Goal: Task Accomplishment & Management: Use online tool/utility

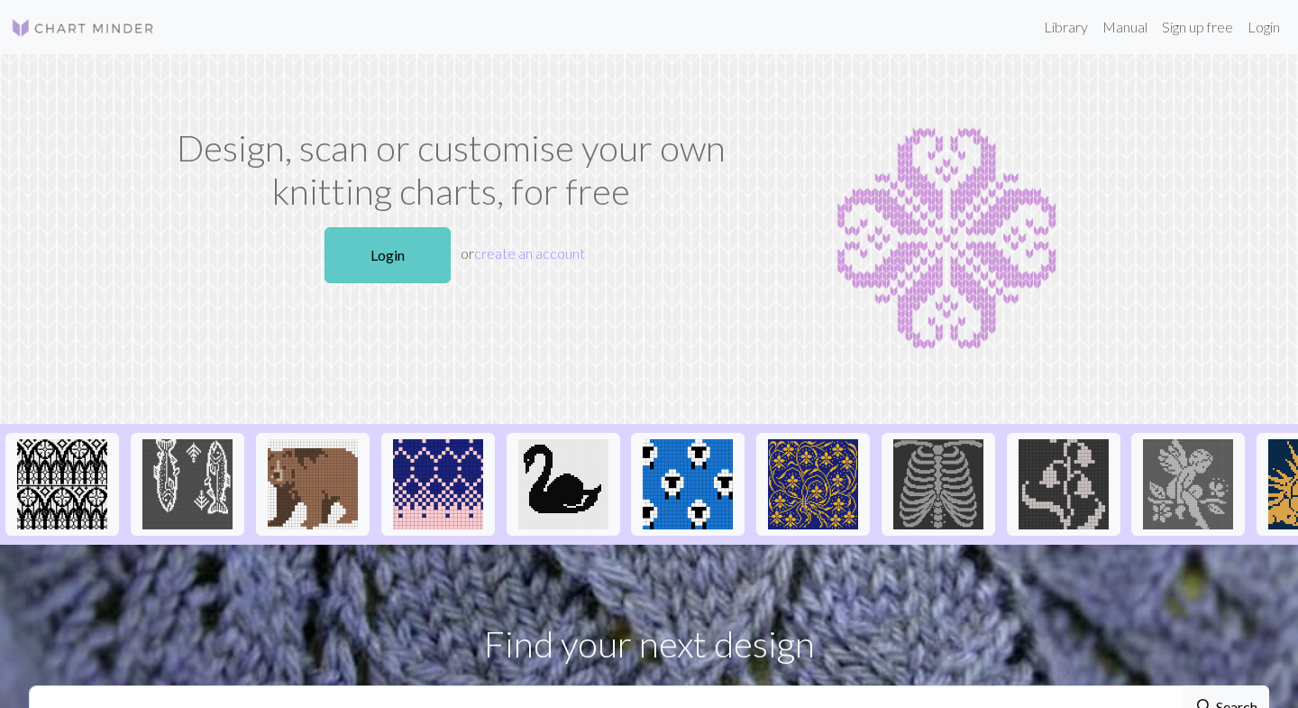
click at [430, 247] on link "Login" at bounding box center [387, 255] width 126 height 56
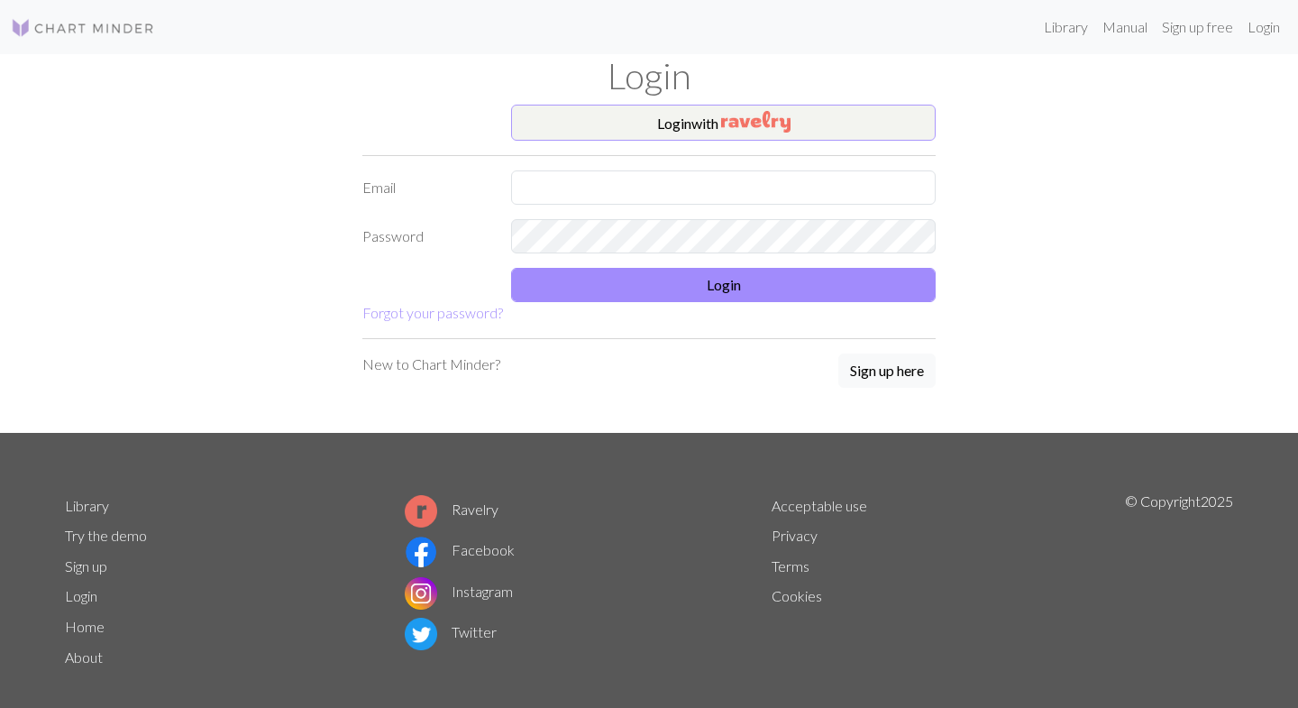
click at [755, 128] on img "button" at bounding box center [755, 122] width 69 height 22
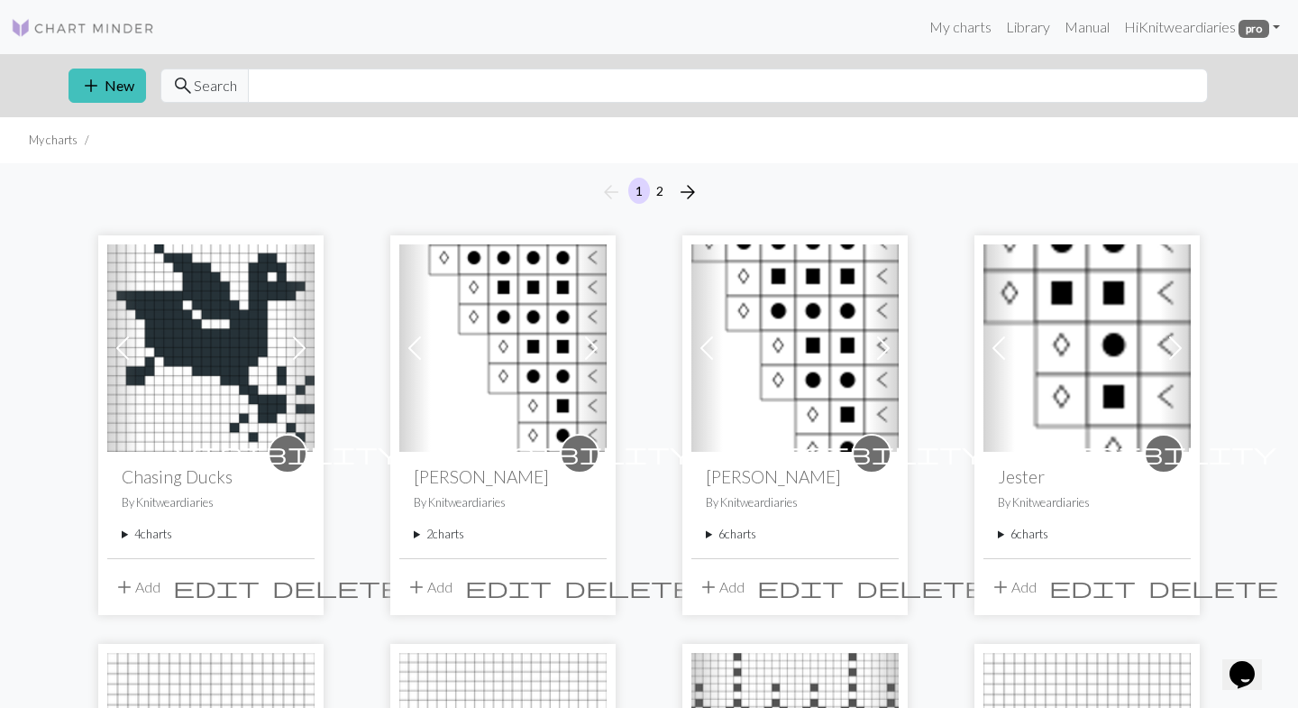
click at [129, 534] on summary "4 charts" at bounding box center [211, 533] width 178 height 17
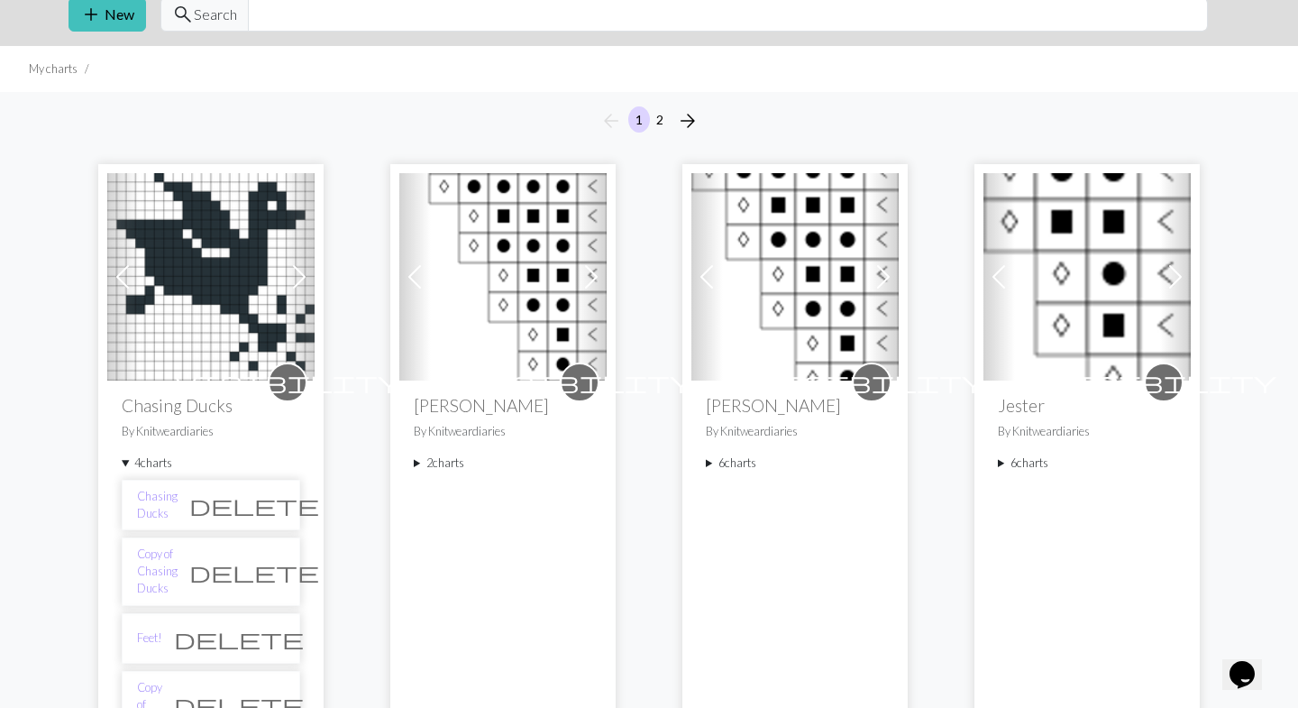
scroll to position [78, 0]
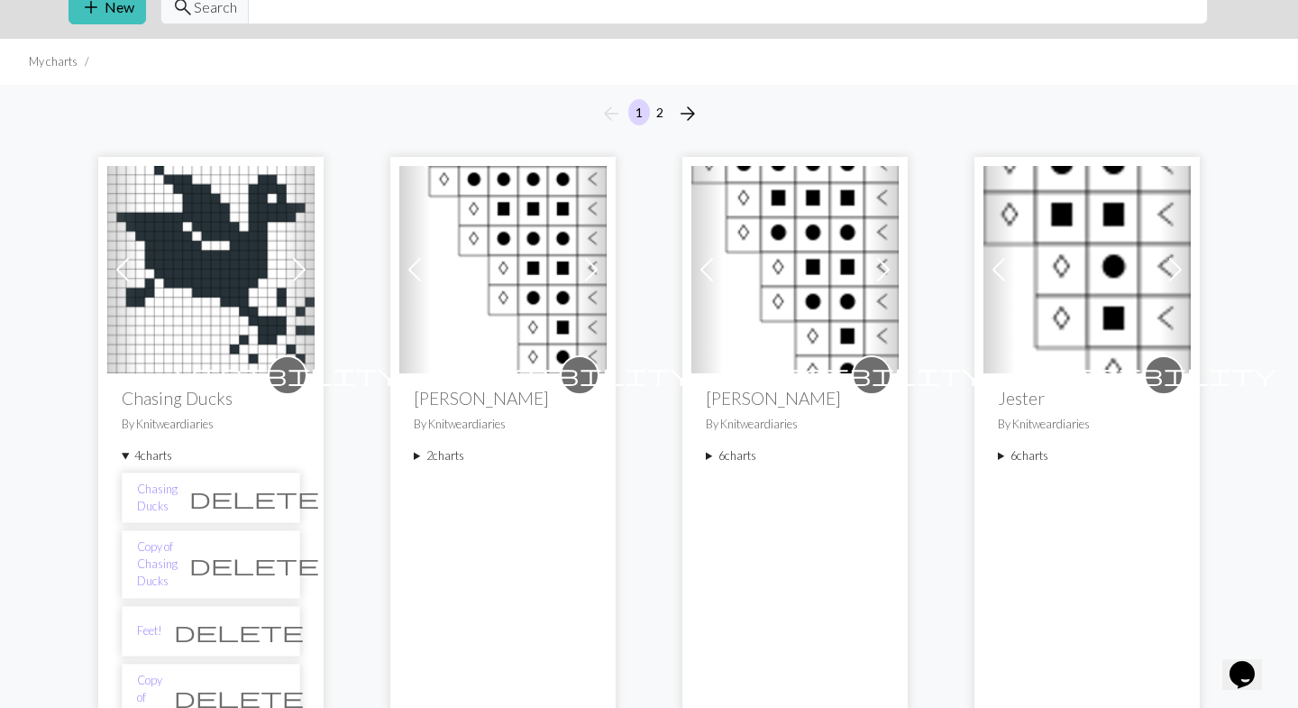
click at [186, 619] on li "Feet! delete" at bounding box center [211, 631] width 178 height 50
click at [153, 622] on link "Feet!" at bounding box center [149, 630] width 25 height 17
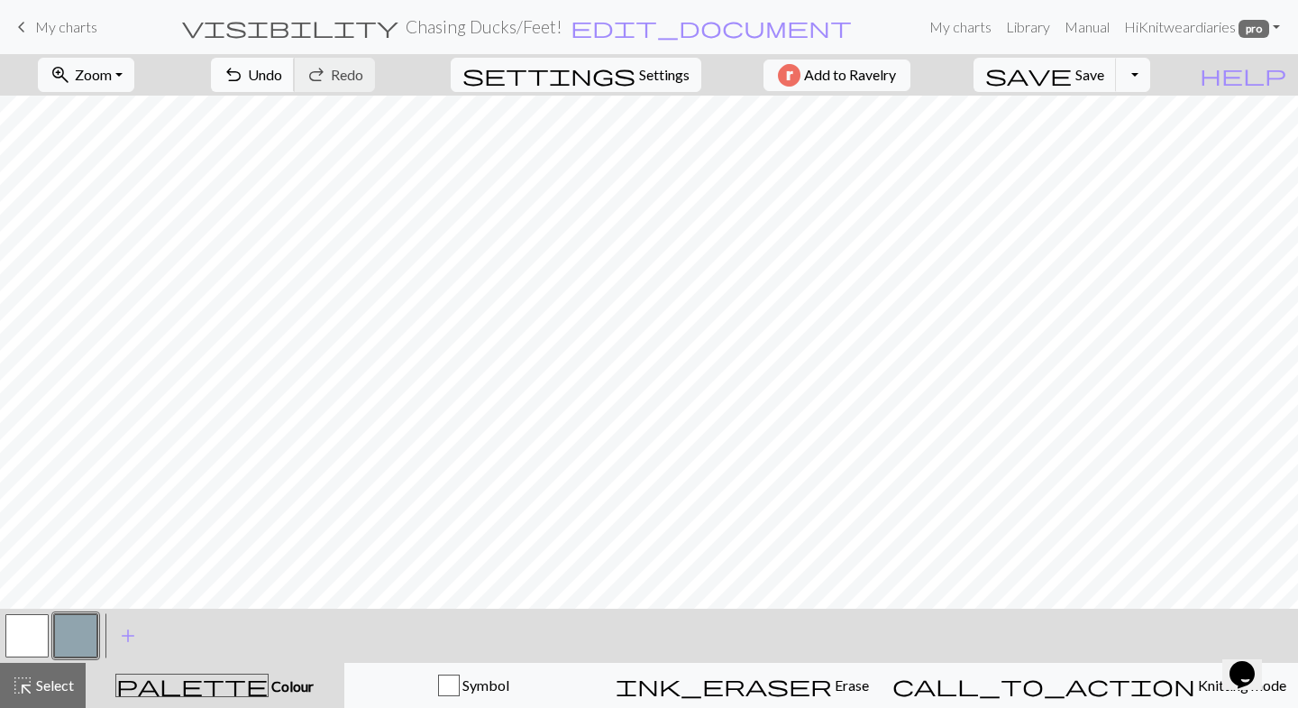
click at [295, 73] on button "undo Undo Undo" at bounding box center [253, 75] width 84 height 34
click at [62, 673] on button "highlight_alt Select Select" at bounding box center [43, 684] width 86 height 45
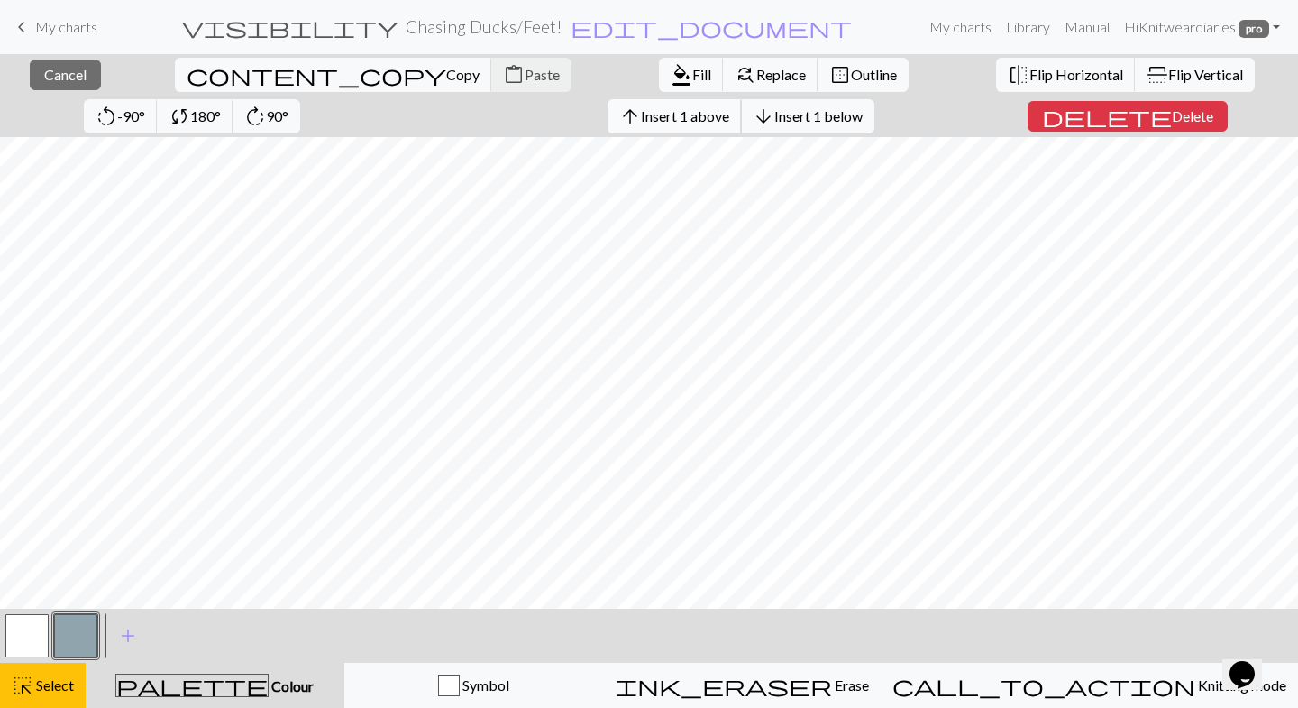
click at [641, 114] on span "Insert 1 above" at bounding box center [685, 115] width 88 height 17
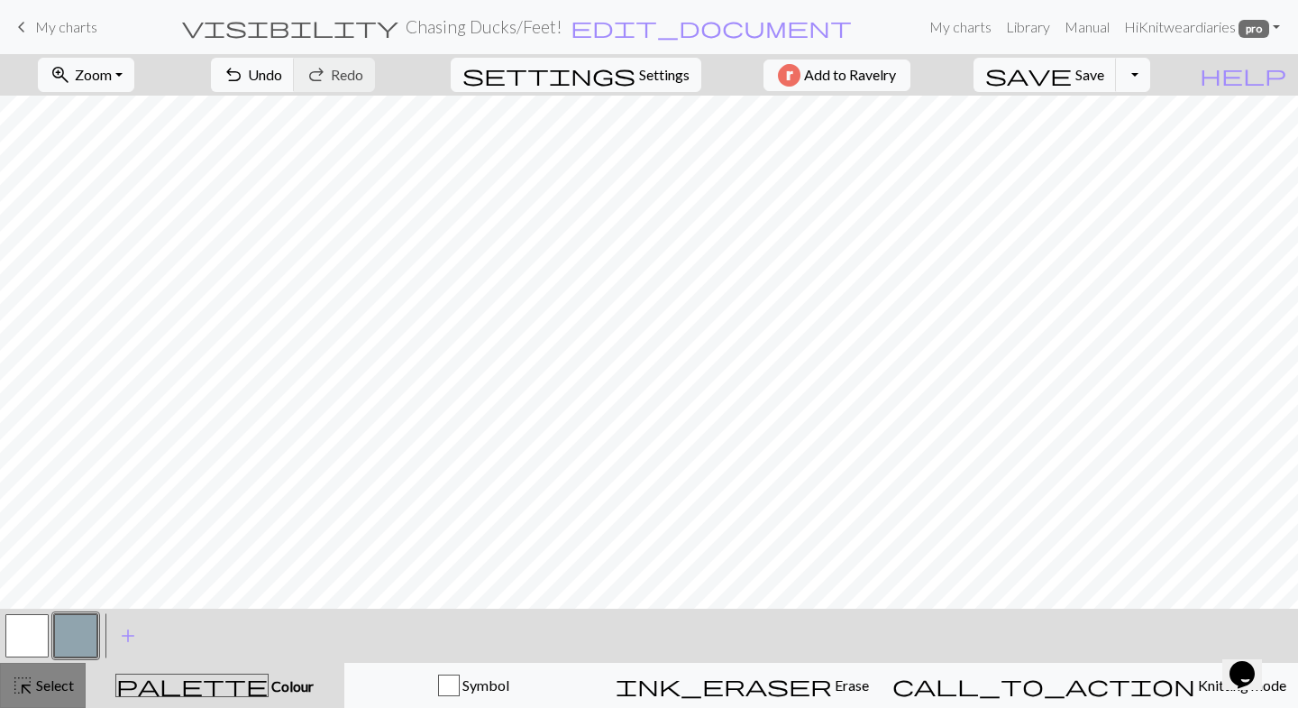
click at [36, 684] on span "Select" at bounding box center [53, 684] width 41 height 17
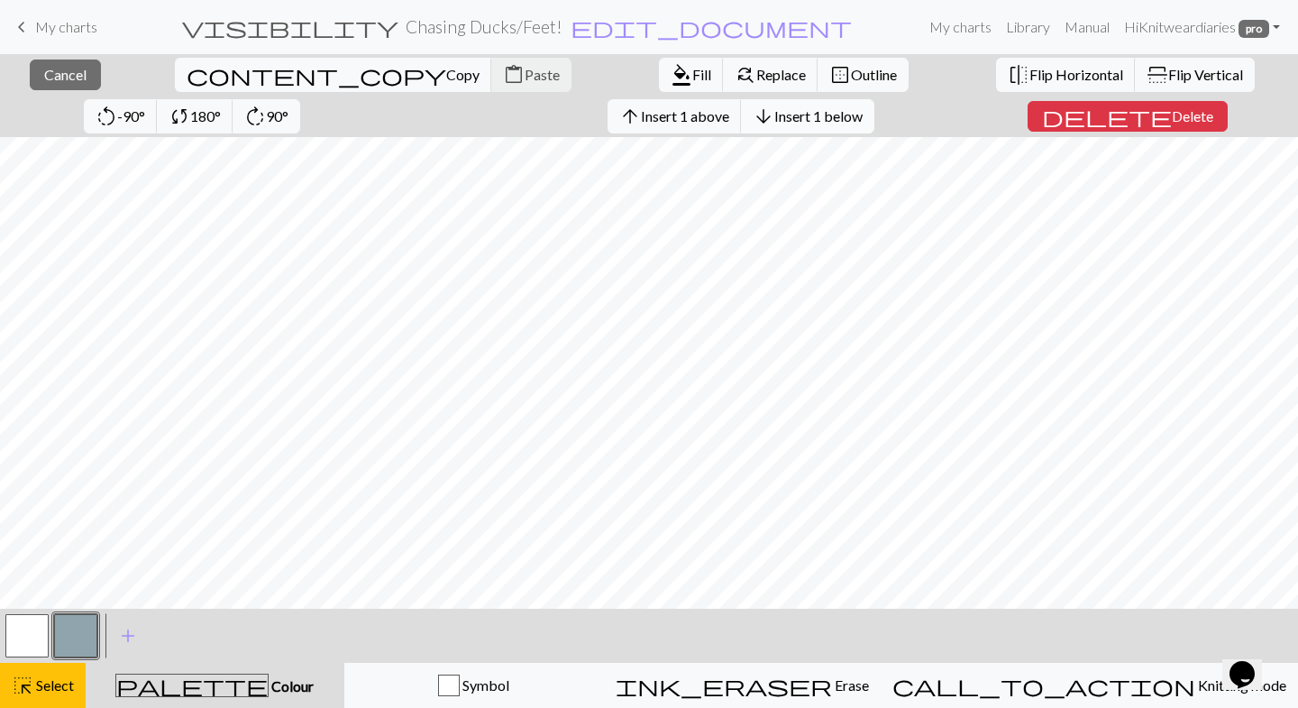
click at [774, 116] on span "Insert 1 below" at bounding box center [818, 115] width 88 height 17
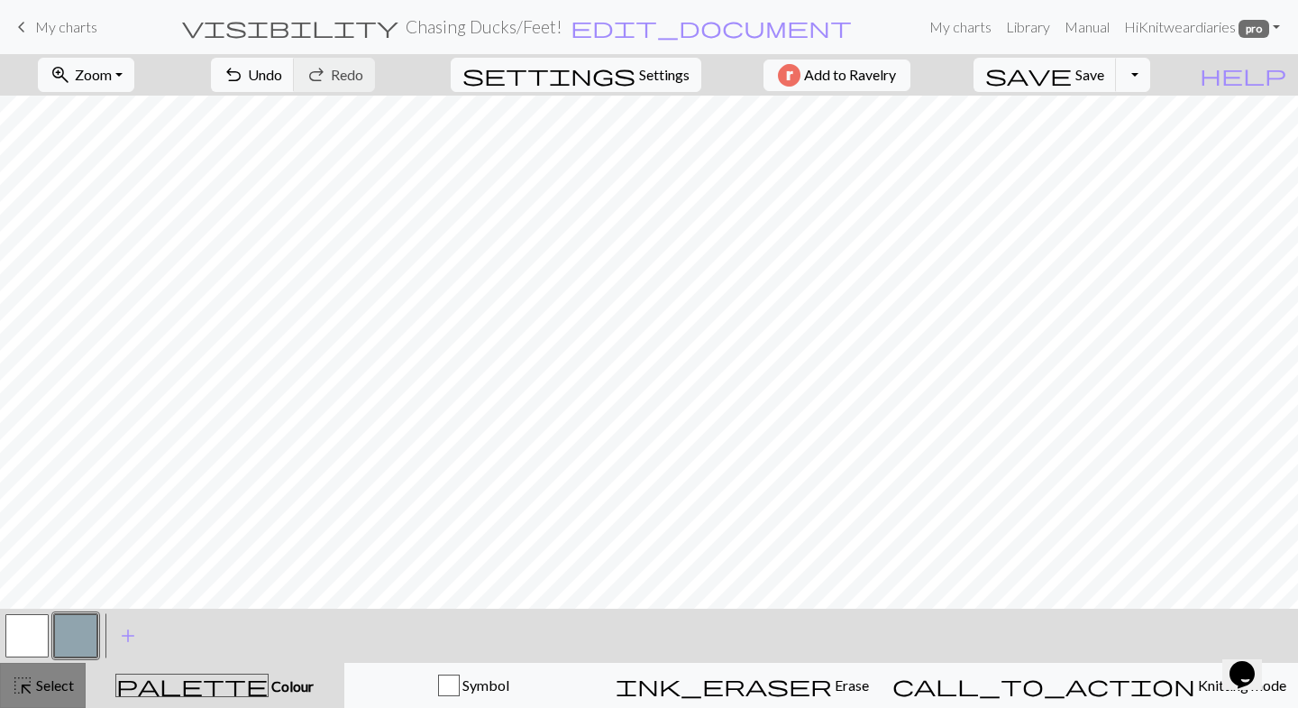
click at [32, 687] on span "highlight_alt" at bounding box center [23, 684] width 22 height 25
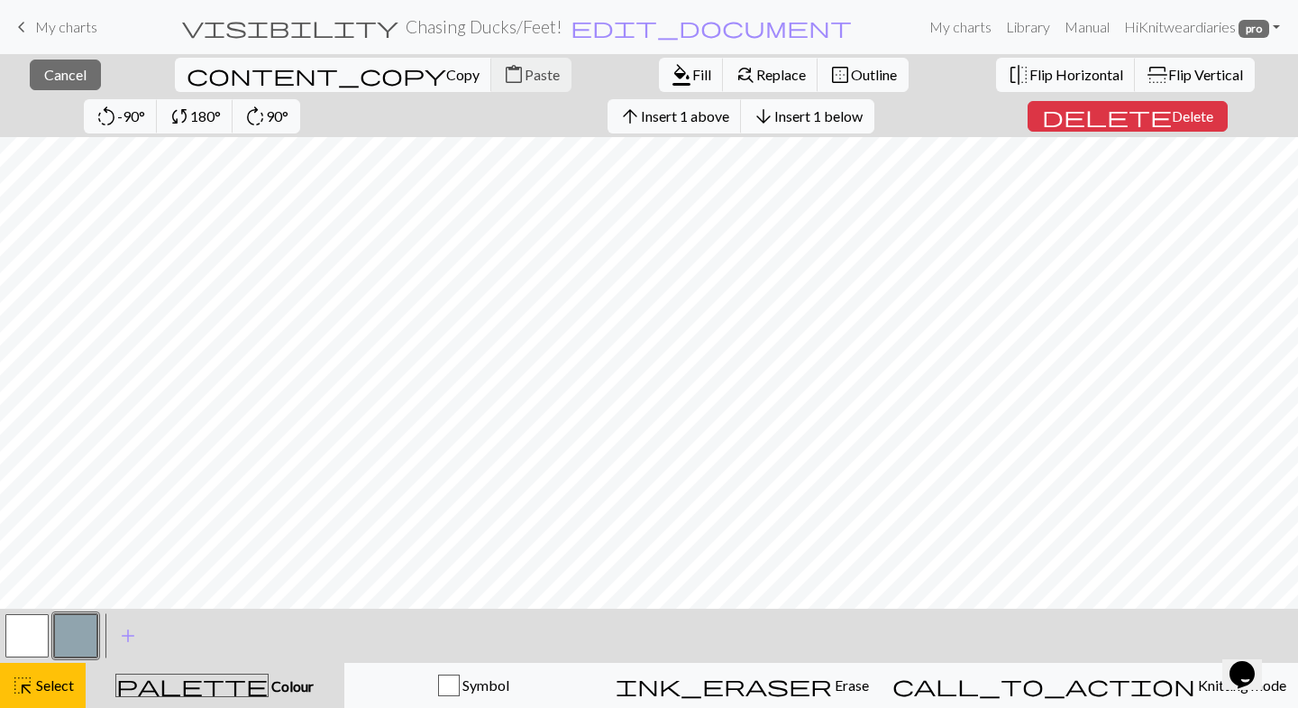
click at [774, 115] on span "Insert 1 below" at bounding box center [818, 115] width 88 height 17
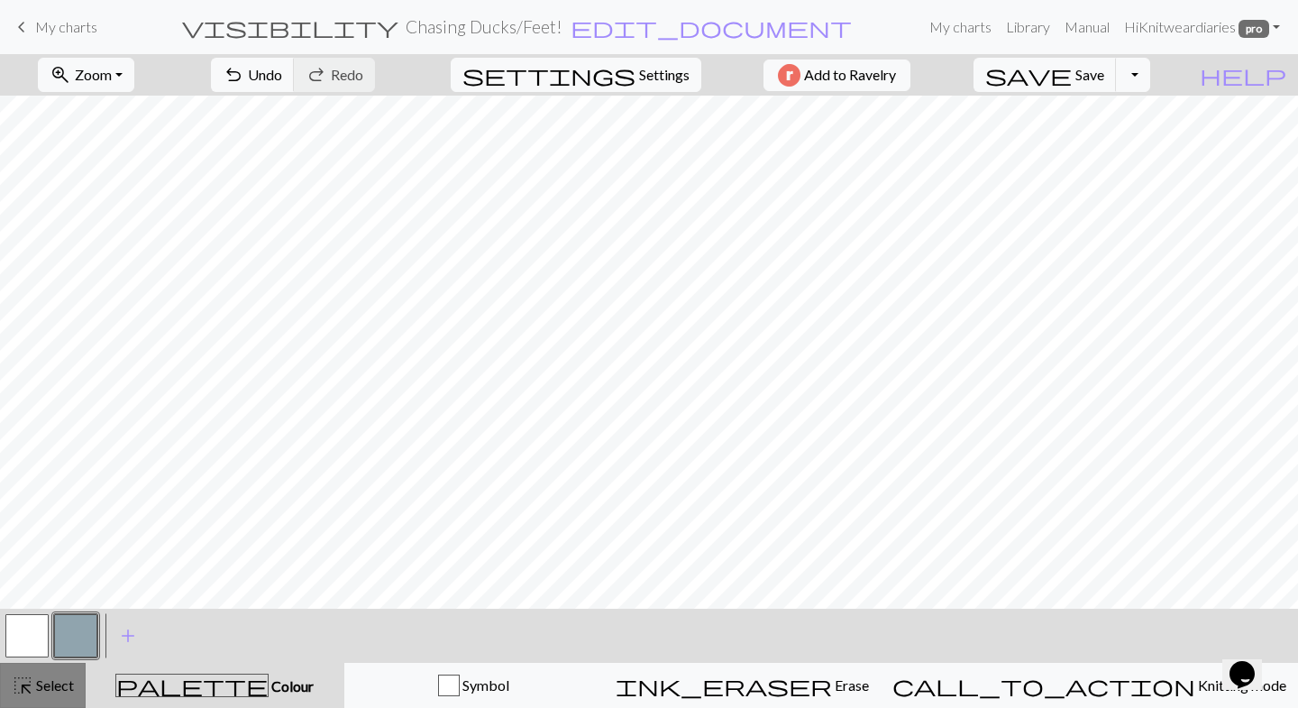
click at [43, 690] on span "Select" at bounding box center [53, 684] width 41 height 17
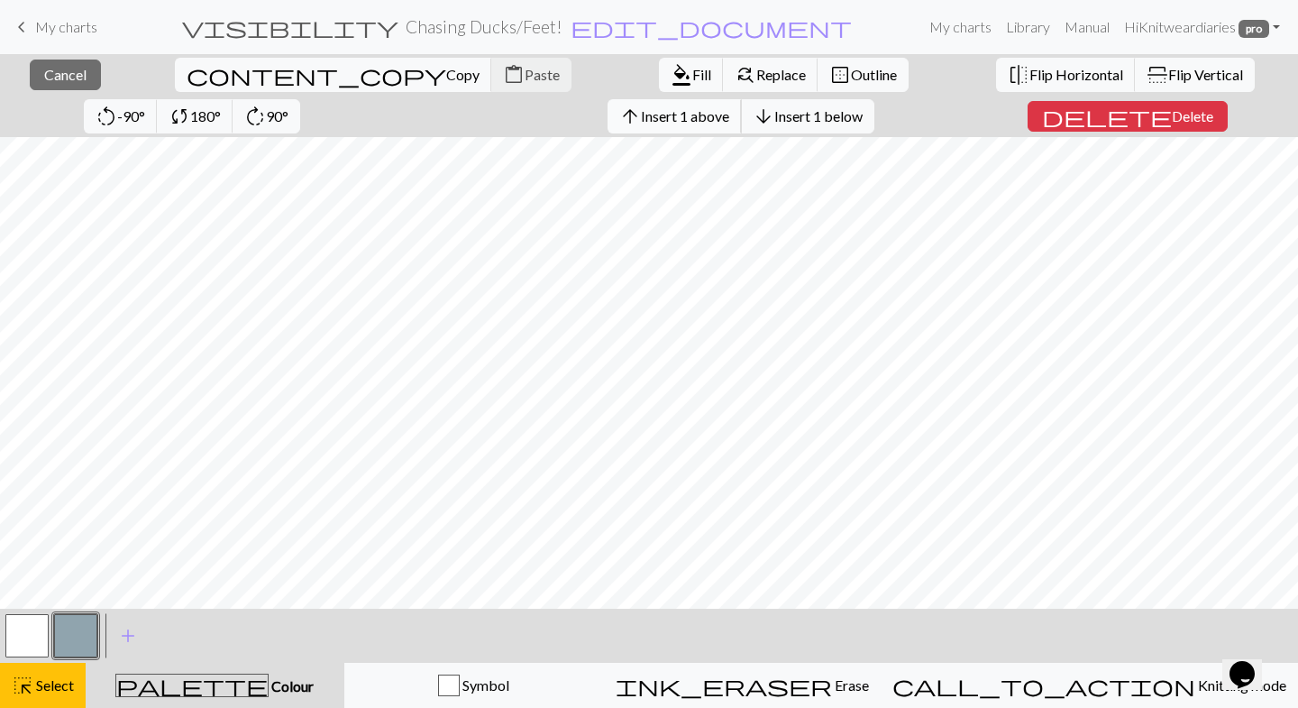
click at [641, 116] on span "Insert 1 above" at bounding box center [685, 115] width 88 height 17
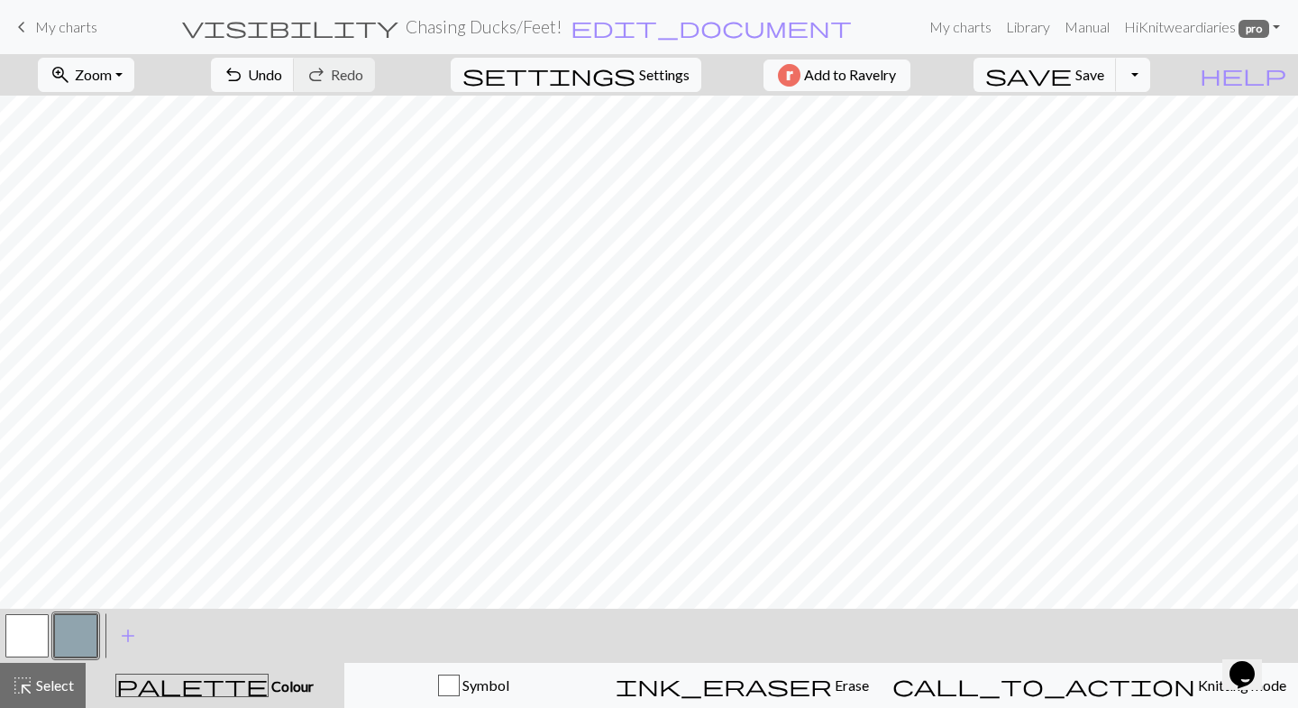
click at [89, 634] on button "button" at bounding box center [75, 635] width 43 height 43
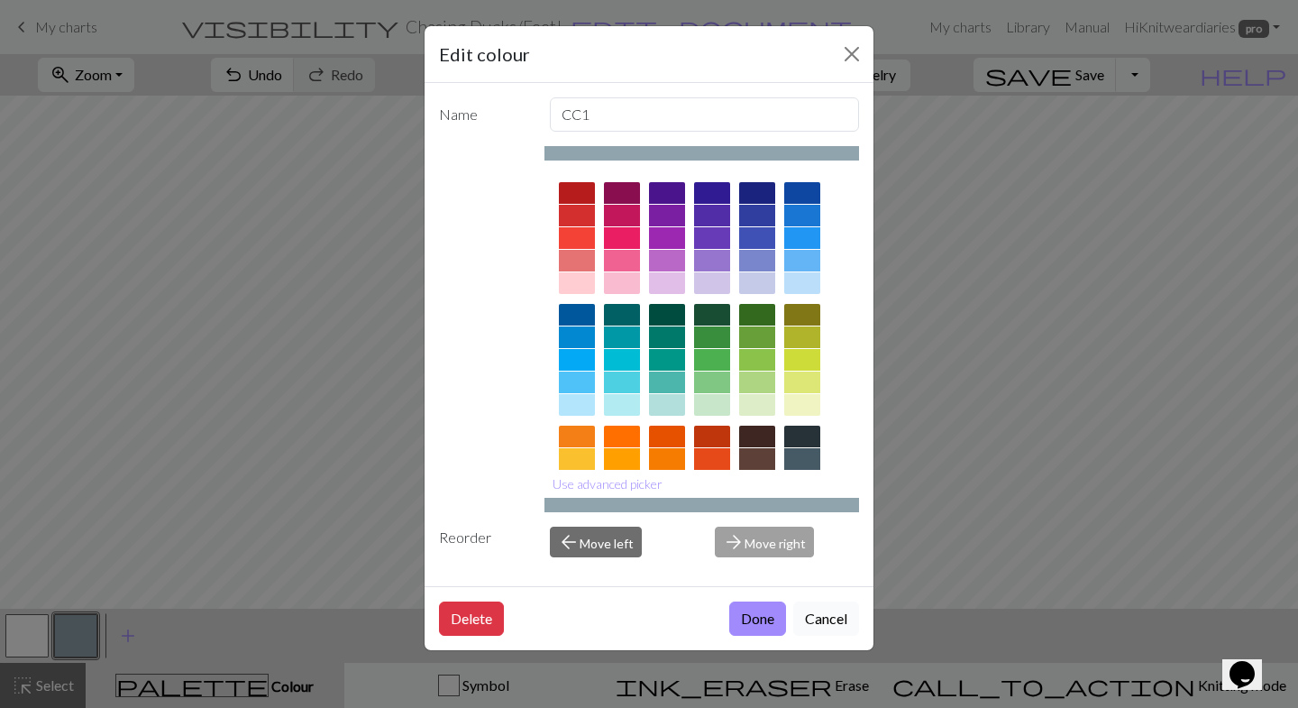
click at [832, 625] on button "Cancel" at bounding box center [826, 618] width 66 height 34
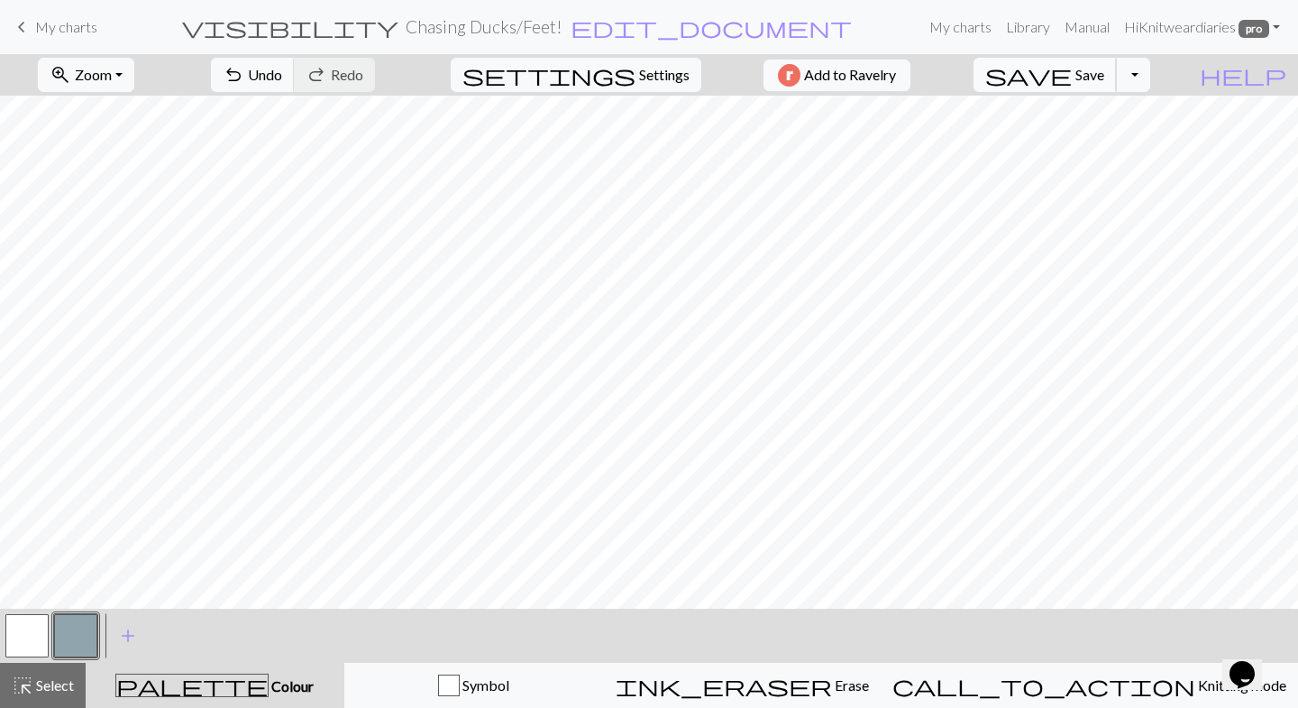
click at [1114, 83] on button "save Save Save" at bounding box center [1044, 75] width 143 height 34
click at [1150, 78] on button "Toggle Dropdown" at bounding box center [1133, 75] width 34 height 34
click at [1099, 145] on button "save_alt Download" at bounding box center [1000, 143] width 297 height 29
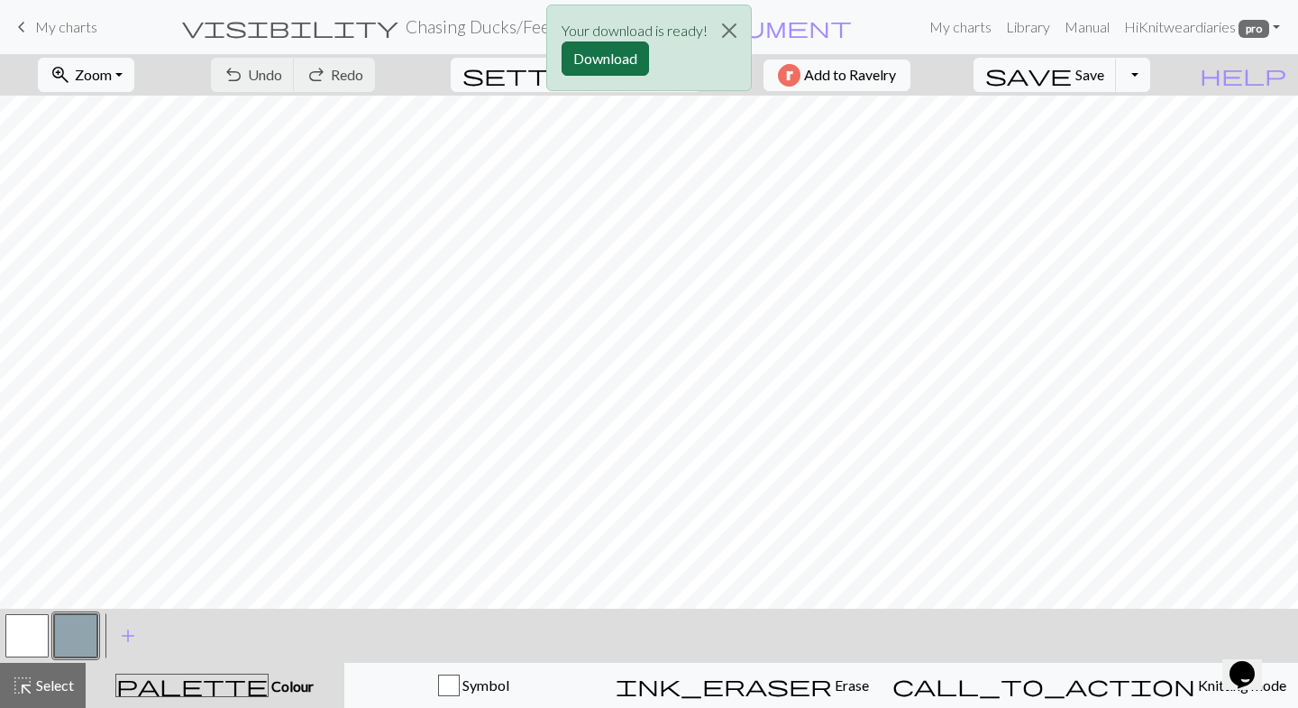
click at [588, 59] on button "Download" at bounding box center [604, 58] width 87 height 34
